Goal: Find contact information: Find contact information

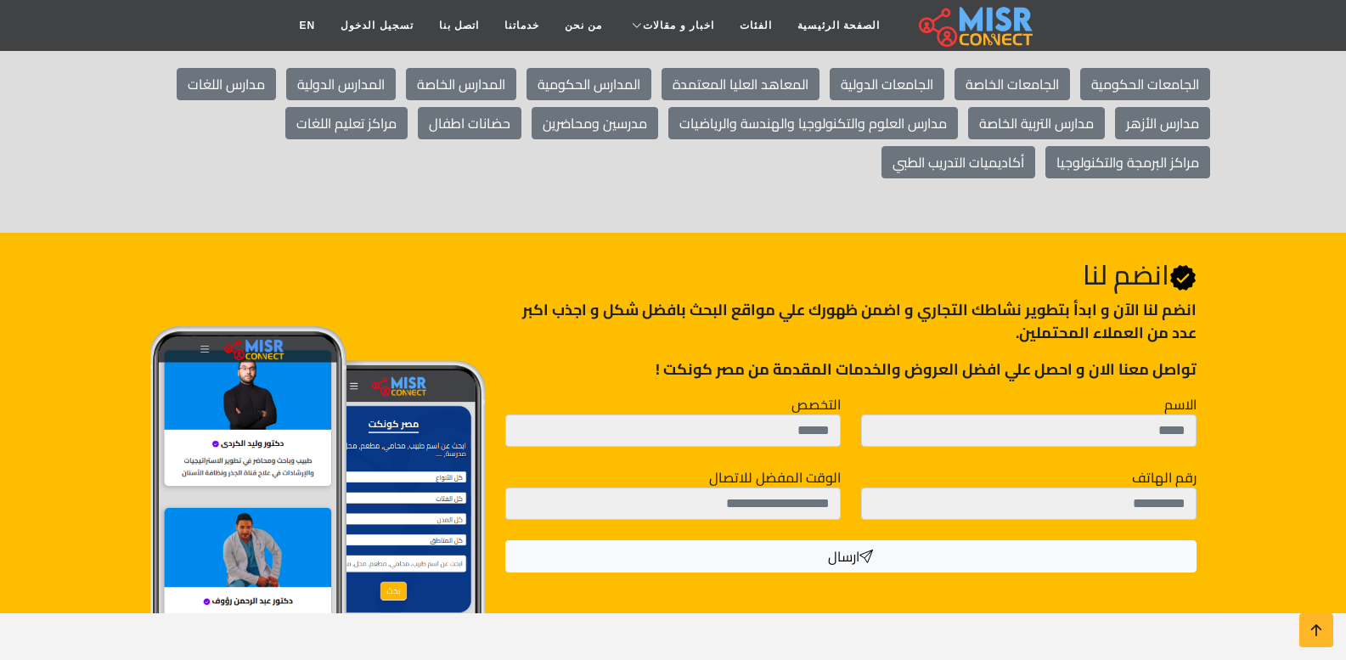
scroll to position [2038, 0]
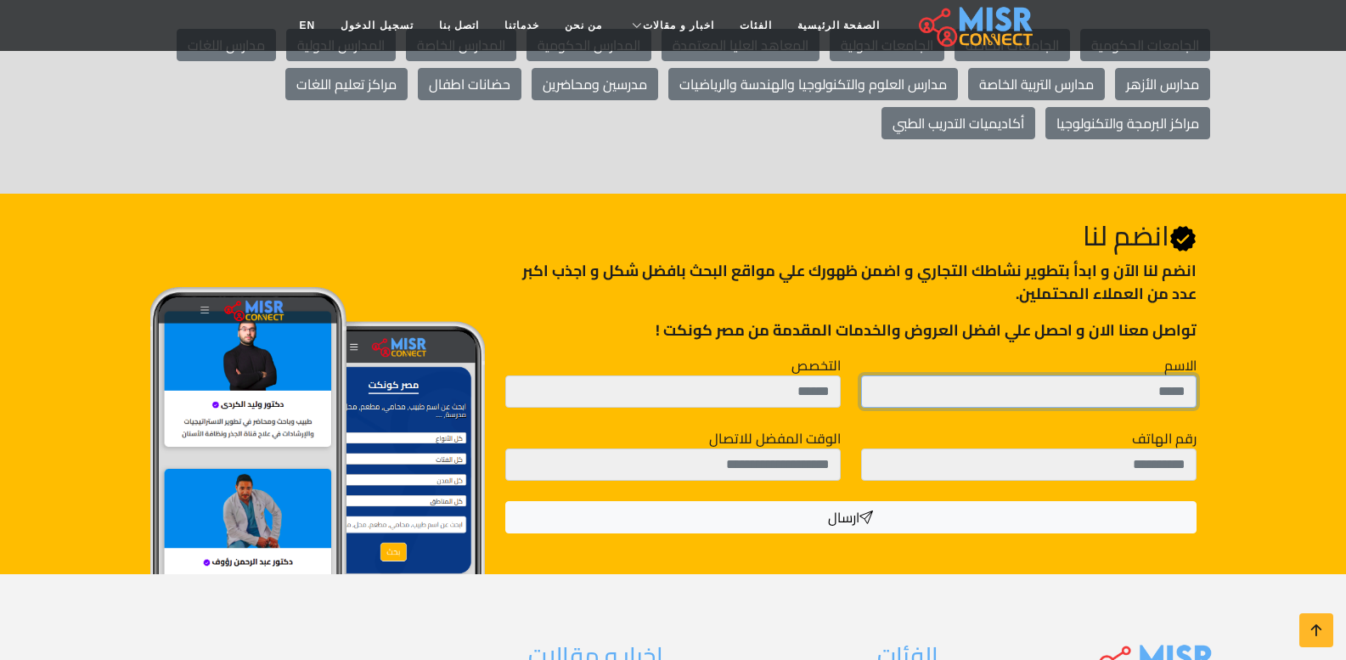
click at [1033, 375] on input "الاسم" at bounding box center [1028, 391] width 335 height 32
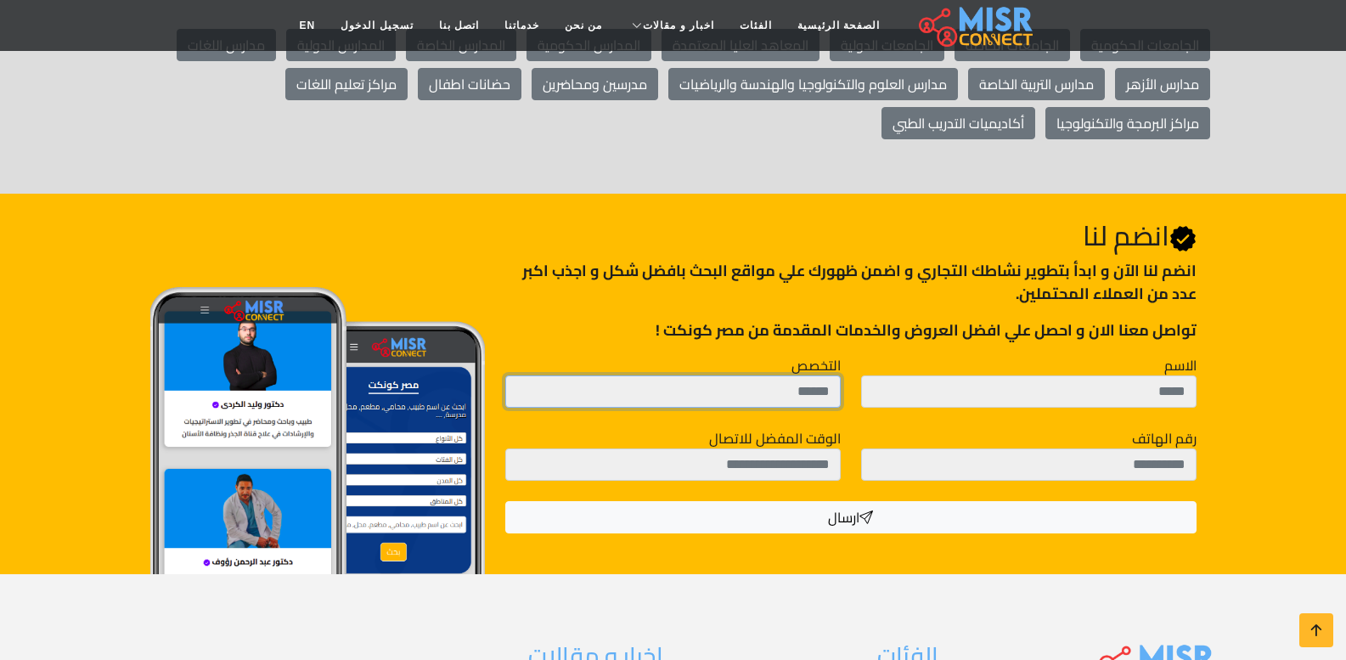
click at [730, 375] on input "التخصص" at bounding box center [672, 391] width 335 height 32
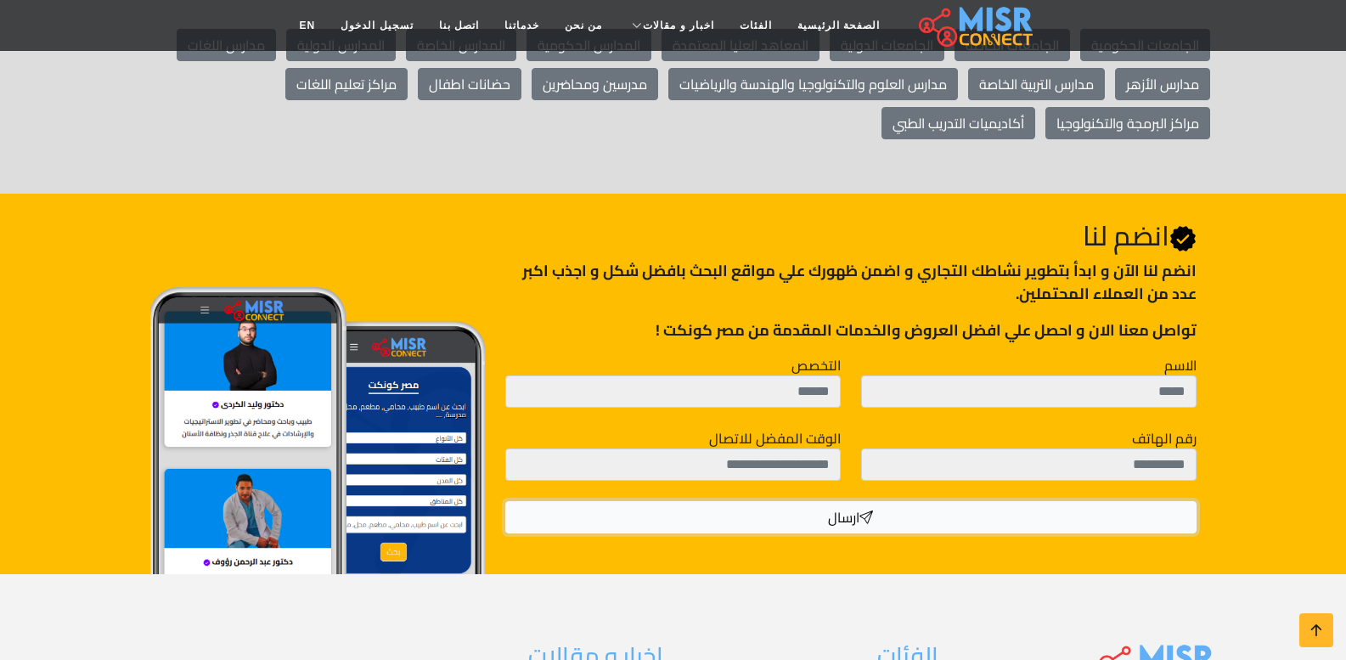
click at [853, 501] on button "ارسال" at bounding box center [850, 517] width 690 height 32
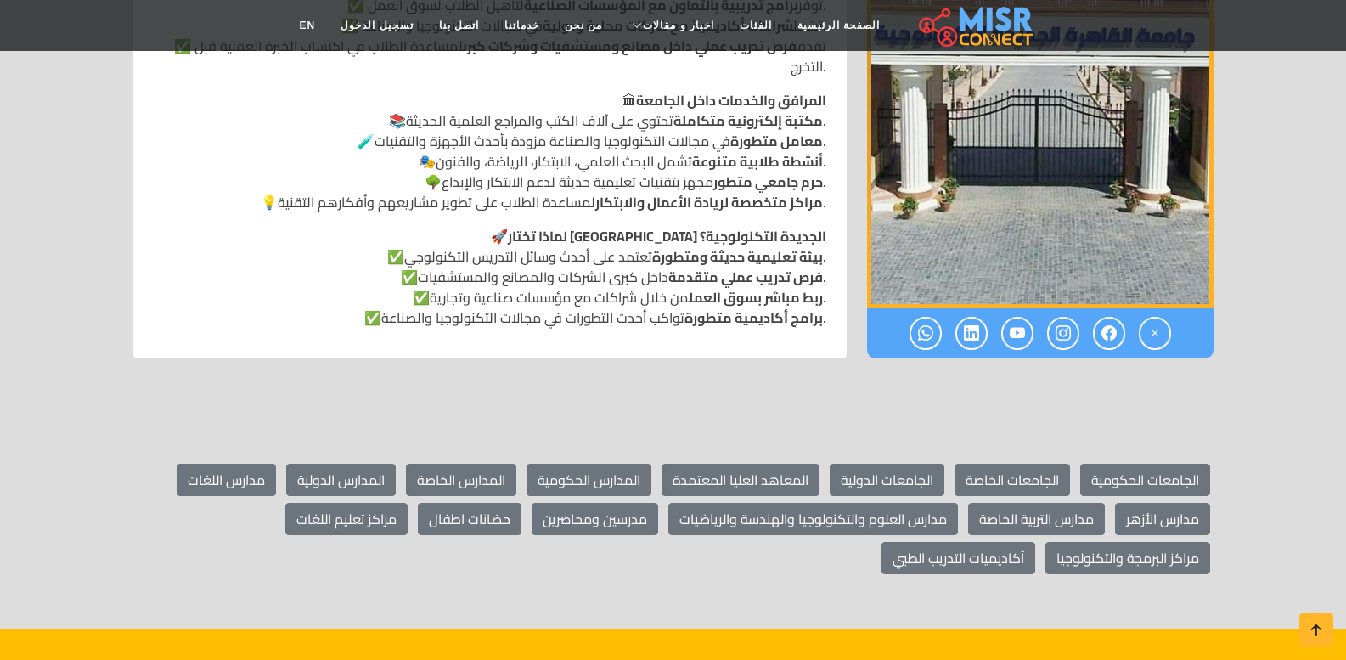
scroll to position [1613, 0]
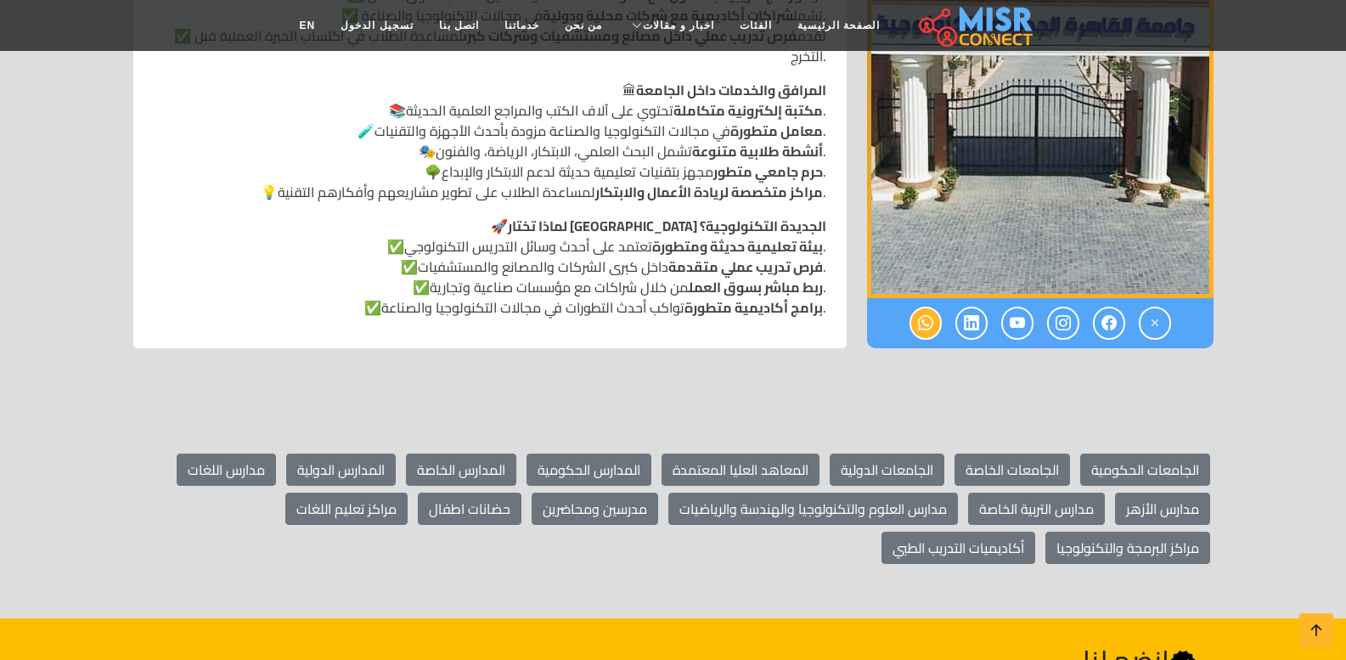
click at [924, 309] on icon at bounding box center [925, 323] width 15 height 28
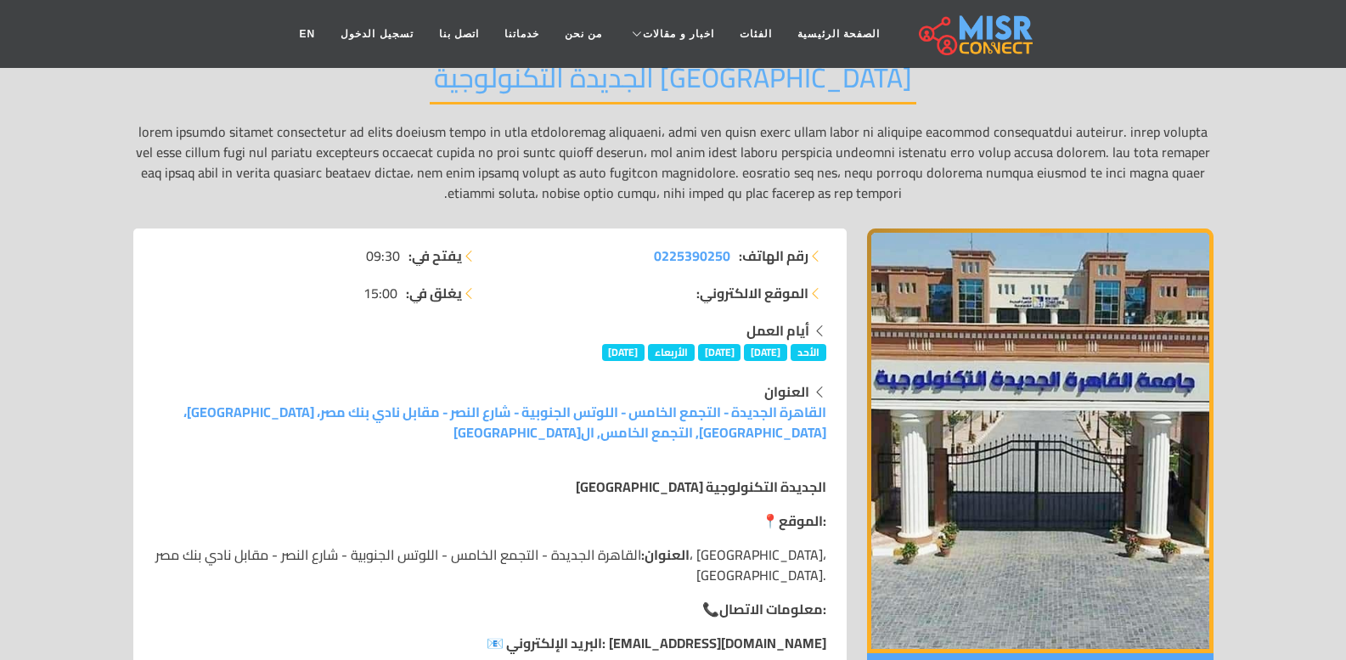
scroll to position [509, 0]
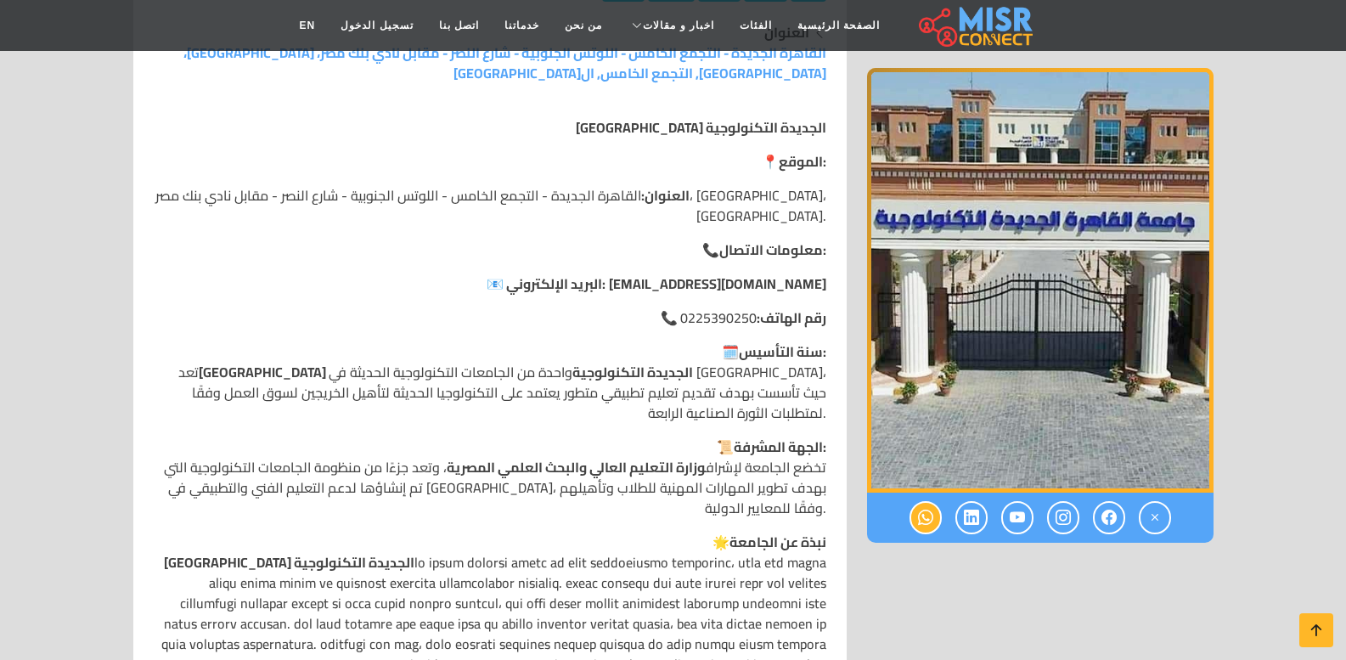
click at [937, 520] on link at bounding box center [925, 517] width 32 height 33
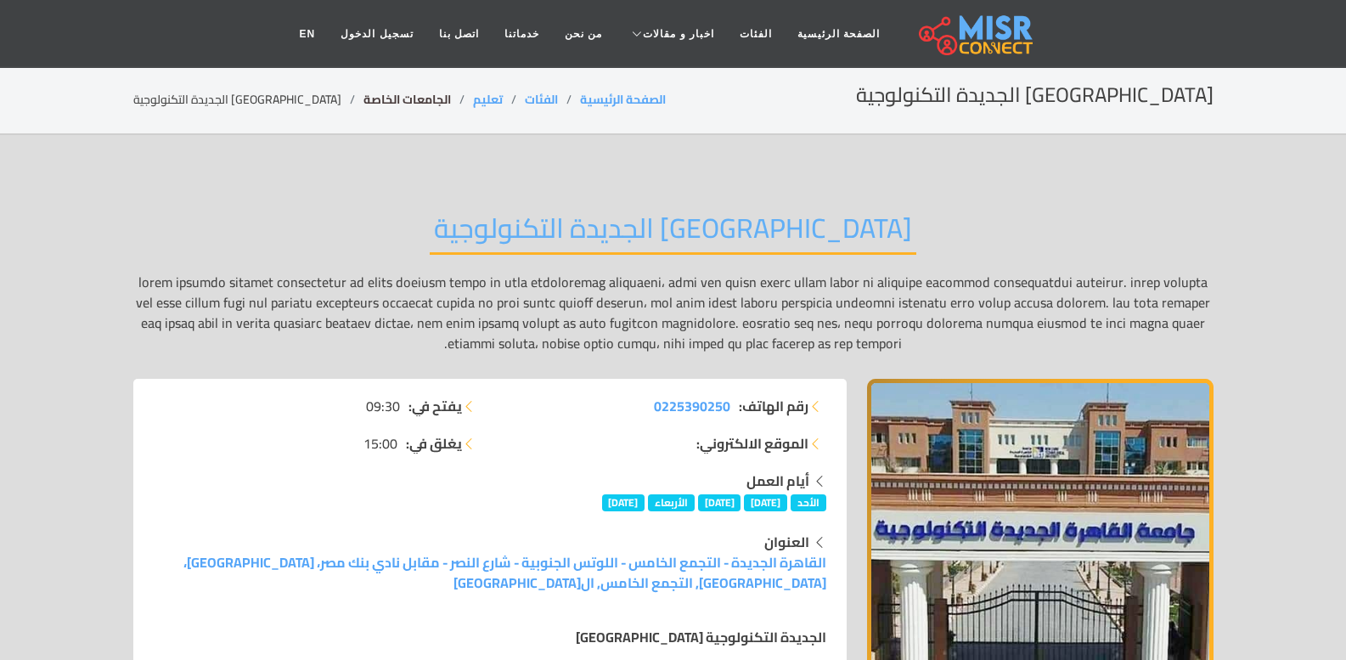
click at [371, 104] on link "الجامعات الخاصة" at bounding box center [406, 99] width 87 height 22
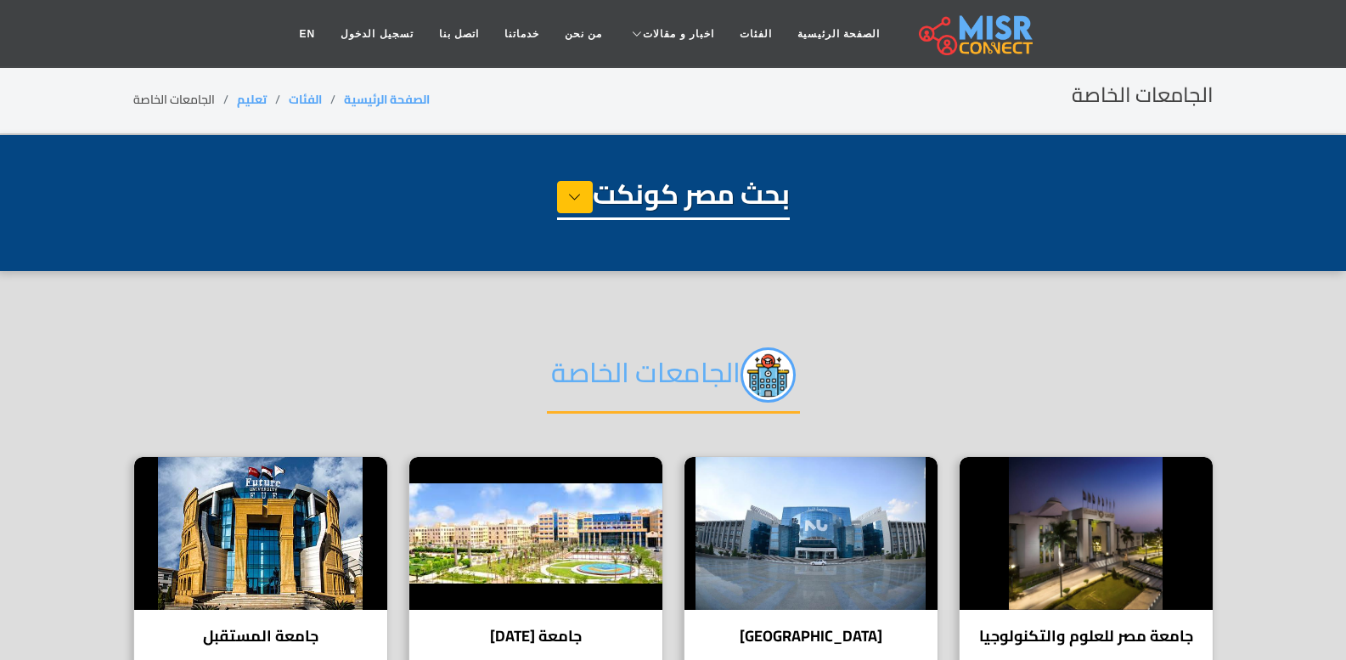
select select "*********"
select select "**********"
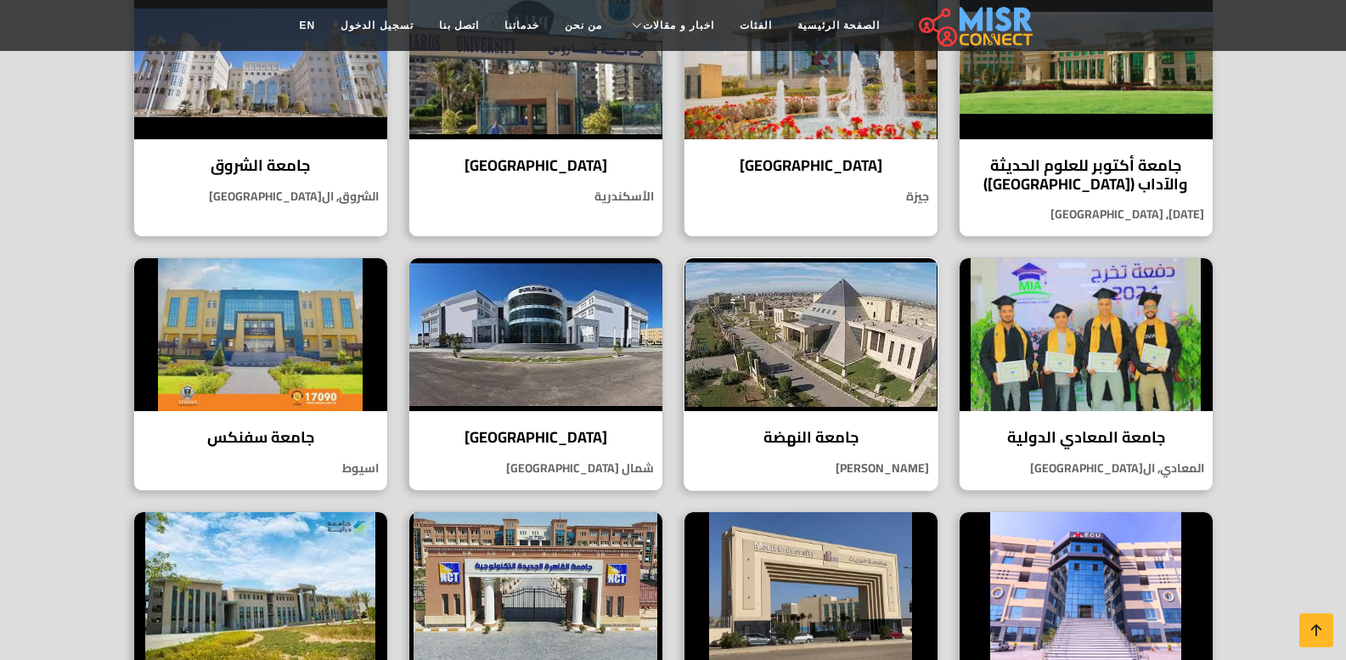
scroll to position [1019, 0]
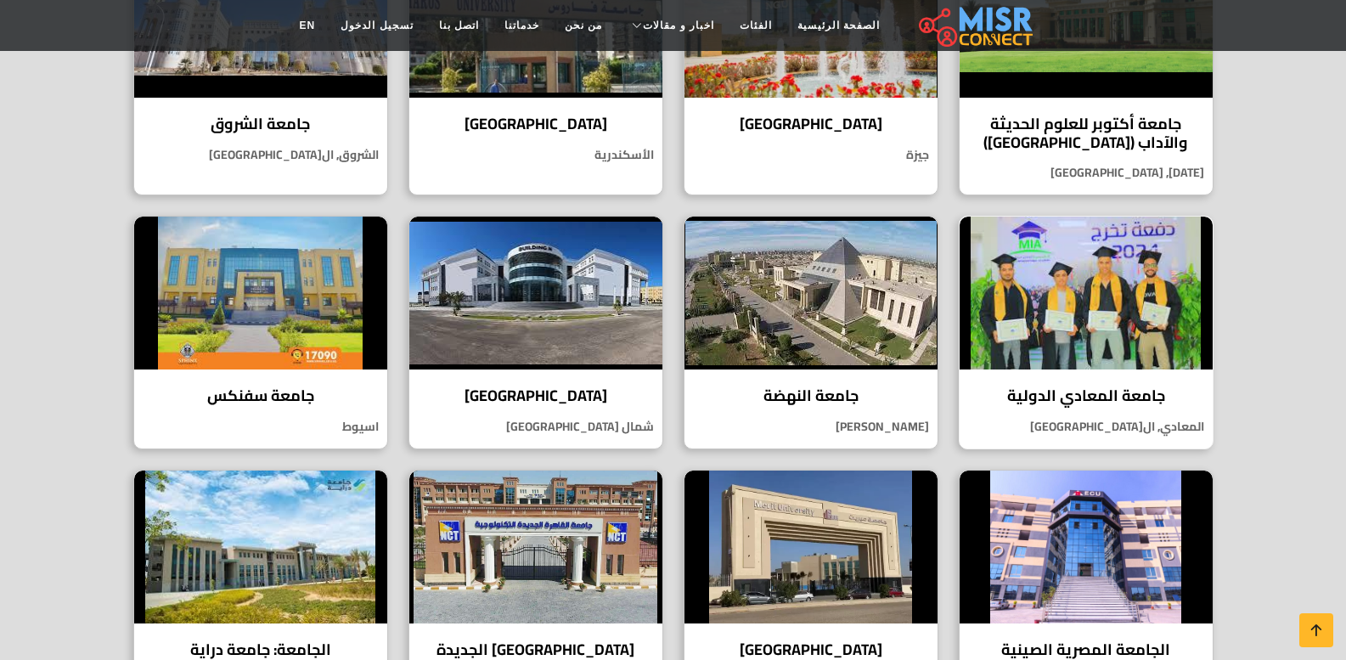
click at [1056, 389] on h4 "جامعة المعادي الدولية" at bounding box center [1086, 395] width 228 height 19
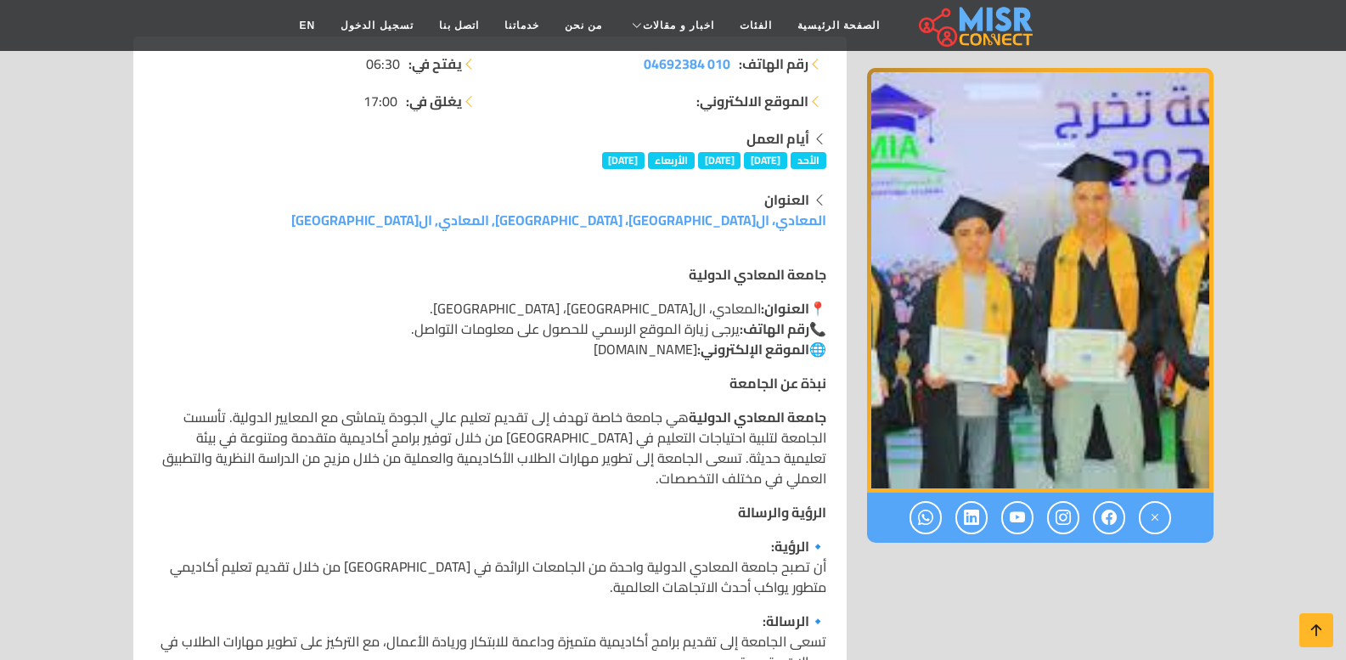
scroll to position [425, 0]
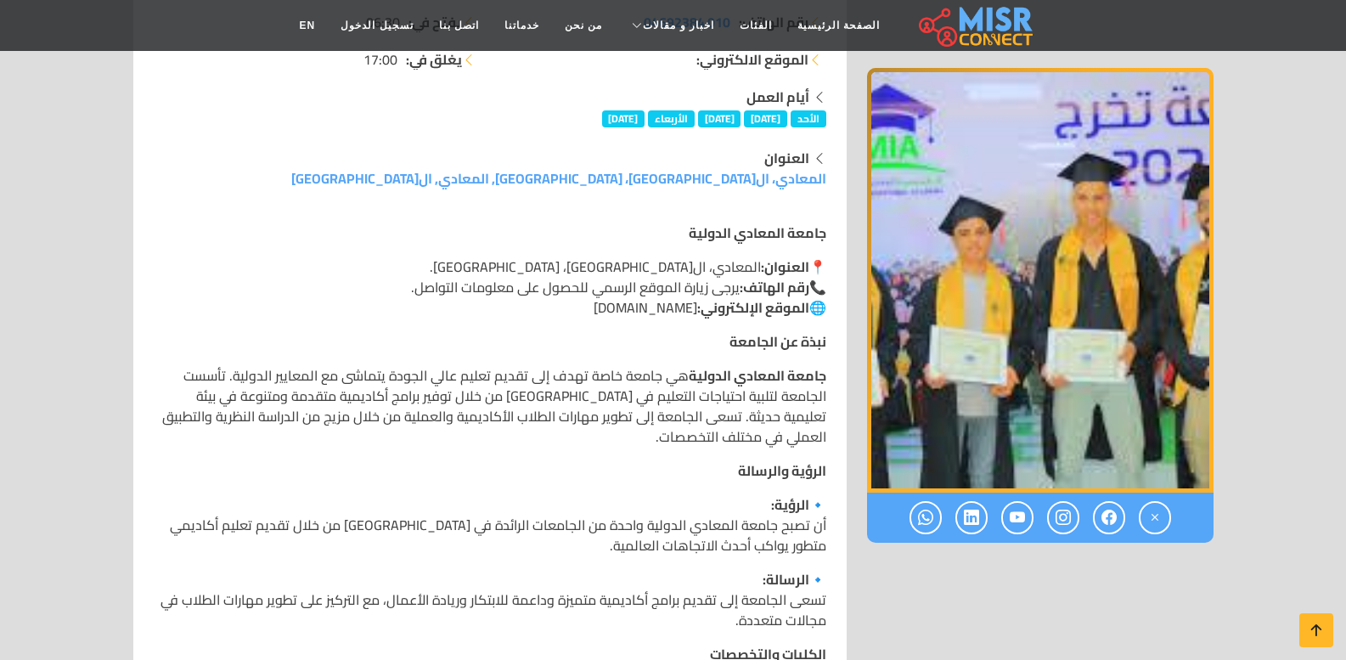
drag, startPoint x: 604, startPoint y: 308, endPoint x: 690, endPoint y: 311, distance: 86.7
click at [690, 311] on p "📍 العنوان: المعادي، ال[GEOGRAPHIC_DATA]، [GEOGRAPHIC_DATA]. 📞 رقم الهاتف: يرجى …" at bounding box center [490, 286] width 673 height 61
copy p "[DOMAIN_NAME]"
